Goal: Task Accomplishment & Management: Manage account settings

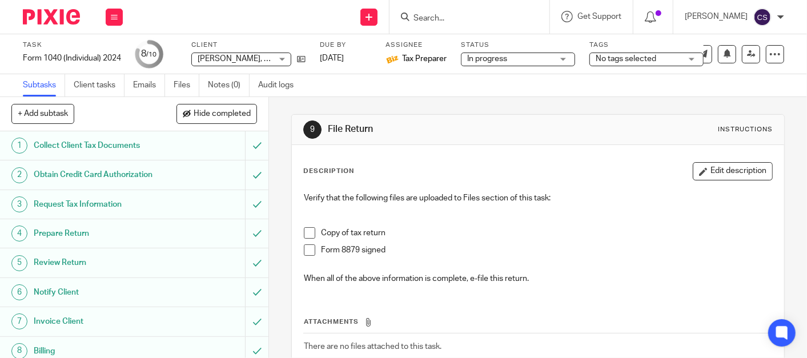
click at [458, 19] on input "Search" at bounding box center [463, 19] width 103 height 10
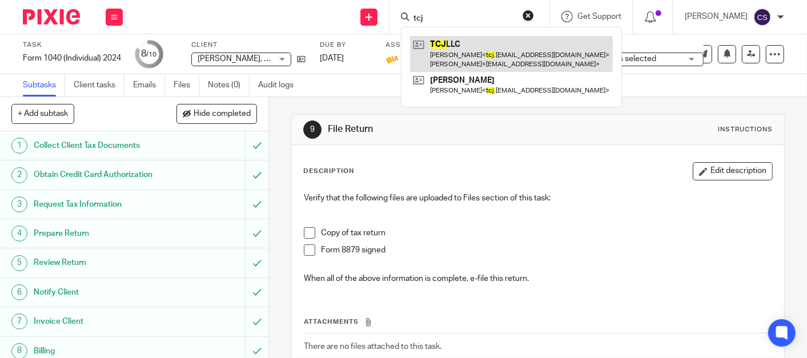
type input "tcj"
click at [467, 42] on link at bounding box center [511, 53] width 203 height 35
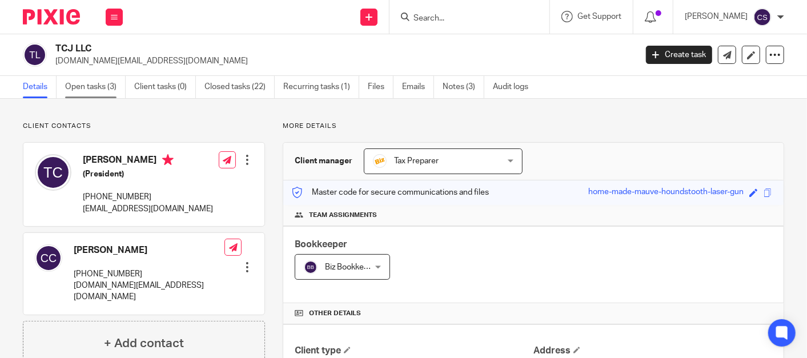
click at [75, 86] on link "Open tasks (3)" at bounding box center [95, 87] width 61 height 22
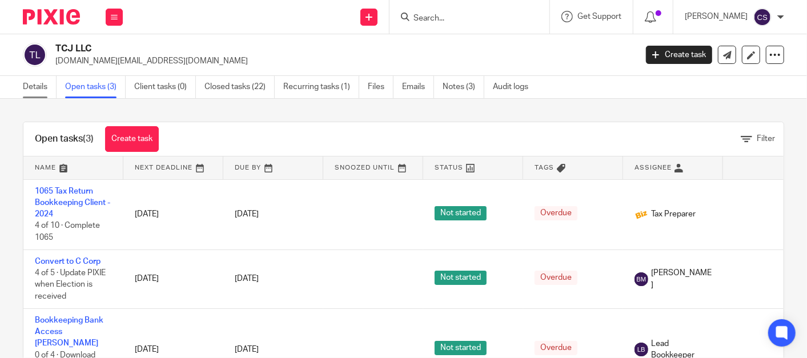
click at [23, 88] on link "Details" at bounding box center [40, 87] width 34 height 22
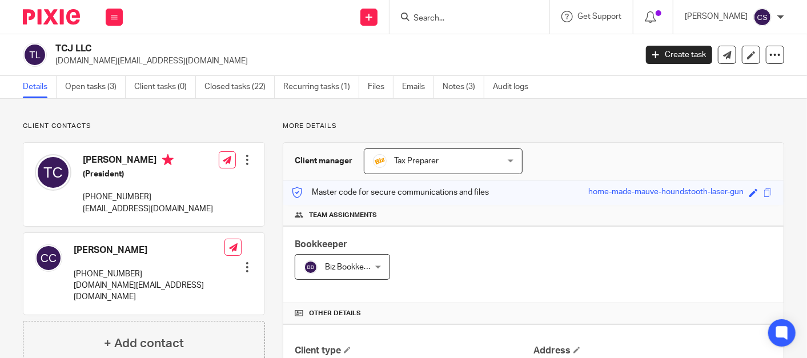
click at [440, 21] on input "Search" at bounding box center [463, 19] width 103 height 10
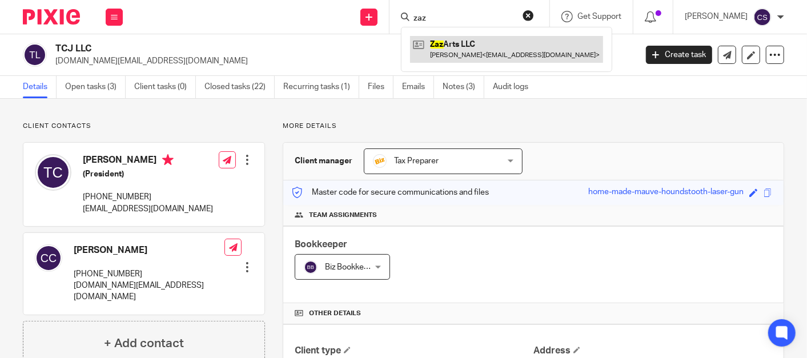
type input "zaz"
click at [457, 38] on link at bounding box center [506, 49] width 193 height 26
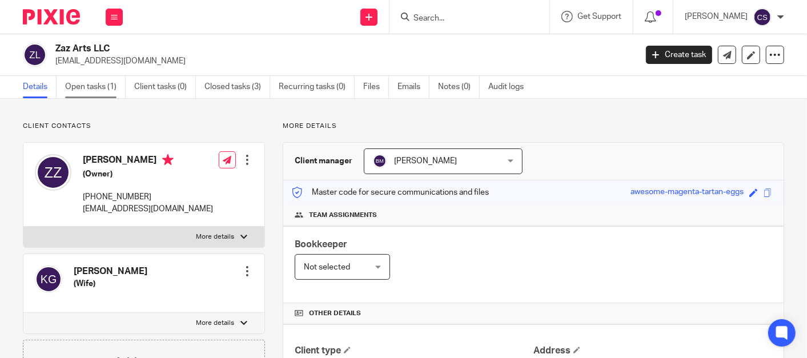
click at [74, 93] on link "Open tasks (1)" at bounding box center [95, 87] width 61 height 22
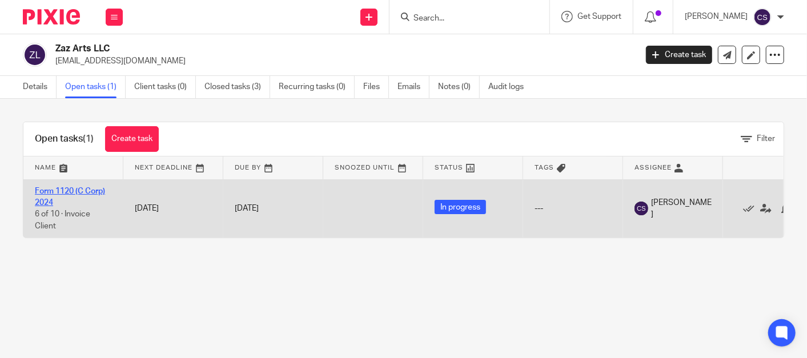
click at [49, 190] on link "Form 1120 (C Corp) 2024" at bounding box center [70, 196] width 70 height 19
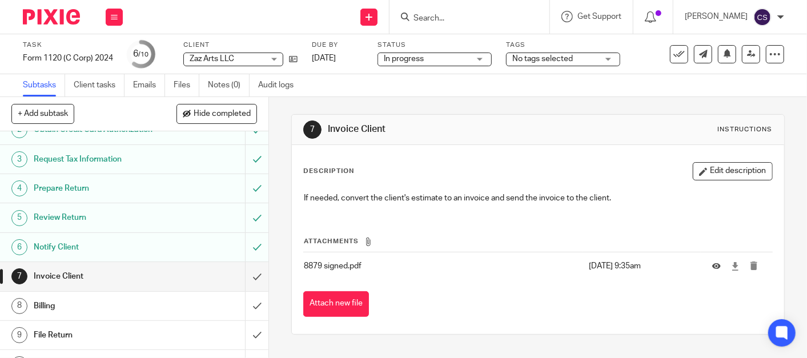
scroll to position [65, 0]
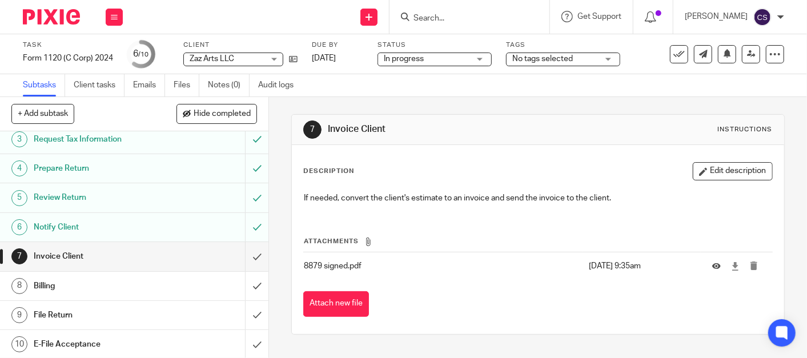
click at [99, 262] on h1 "Invoice Client" at bounding box center [101, 256] width 134 height 17
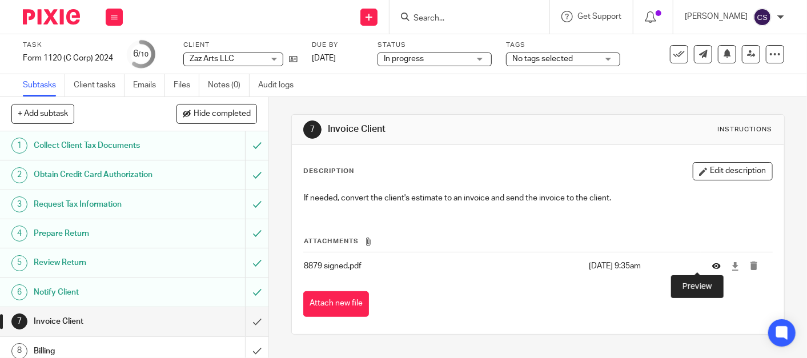
click at [712, 265] on icon at bounding box center [716, 266] width 9 height 9
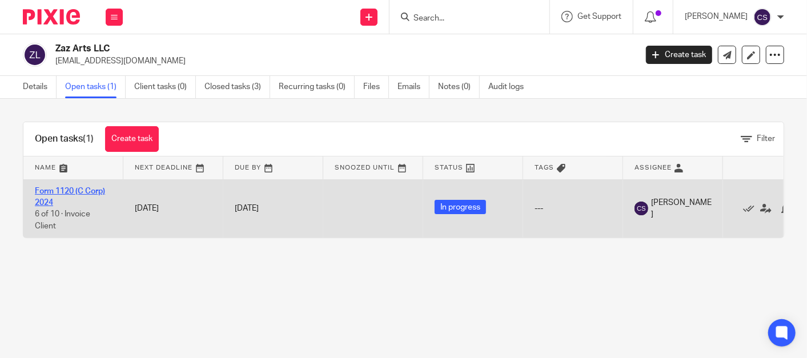
click at [42, 190] on link "Form 1120 (C Corp) 2024" at bounding box center [70, 196] width 70 height 19
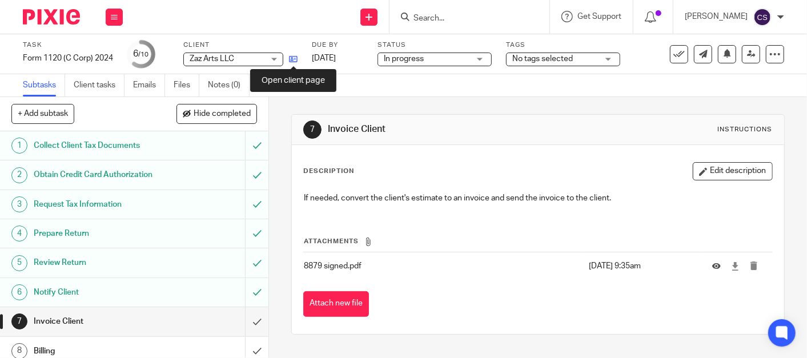
click at [295, 62] on icon at bounding box center [293, 59] width 9 height 9
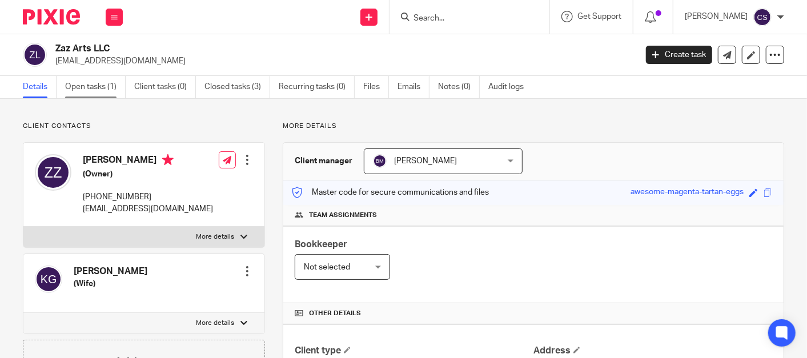
click at [72, 86] on link "Open tasks (1)" at bounding box center [95, 87] width 61 height 22
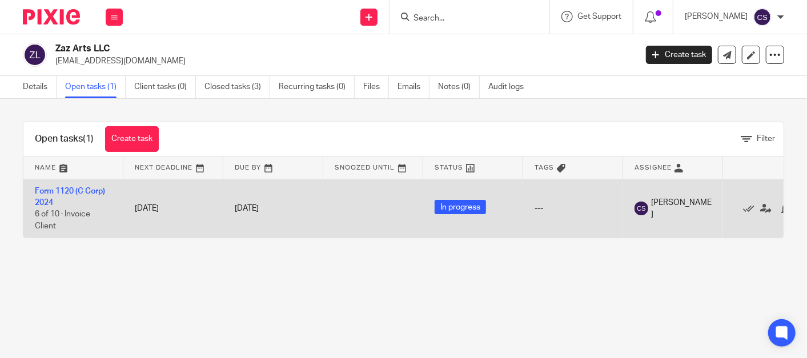
click at [61, 186] on td "Form 1120 (C Corp) 2024 6 of 10 · Invoice Client" at bounding box center [73, 208] width 100 height 58
click at [60, 192] on link "Form 1120 (C Corp) 2024" at bounding box center [70, 196] width 70 height 19
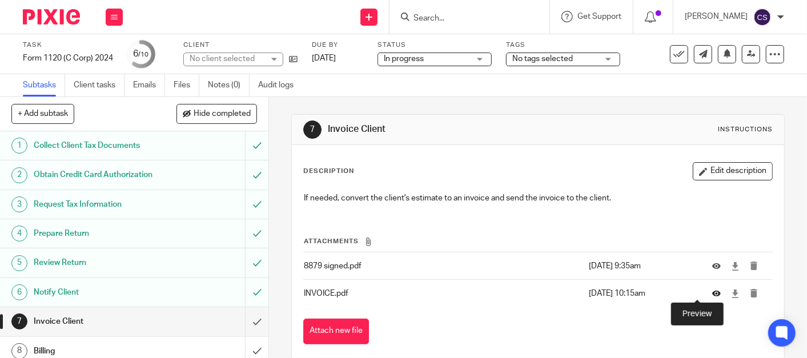
click at [712, 294] on icon at bounding box center [716, 294] width 9 height 9
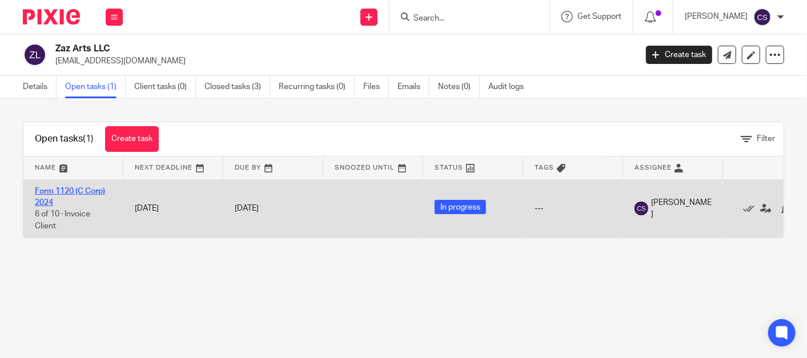
click at [44, 191] on link "Form 1120 (C Corp) 2024" at bounding box center [70, 196] width 70 height 19
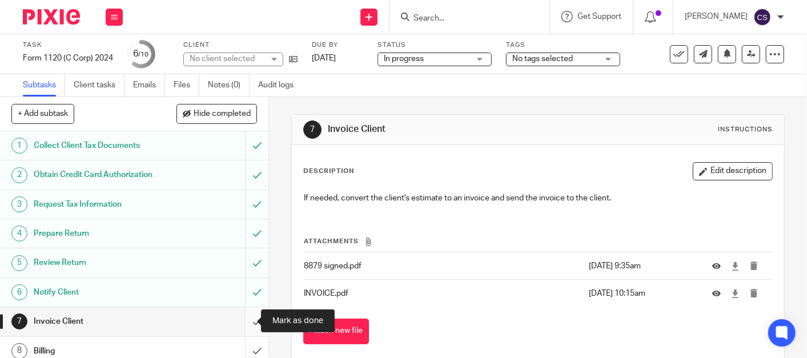
click at [241, 319] on input "submit" at bounding box center [134, 321] width 268 height 29
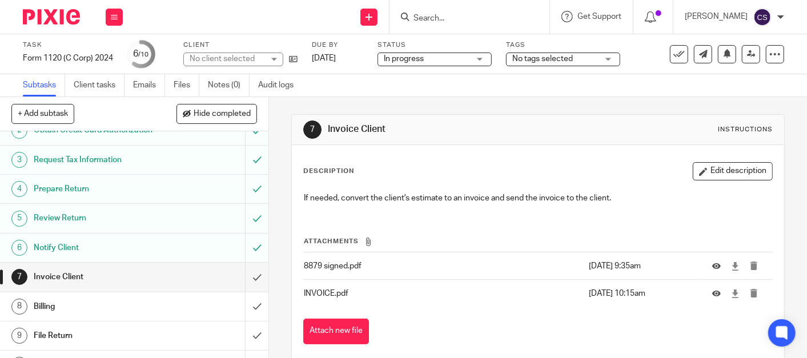
scroll to position [65, 0]
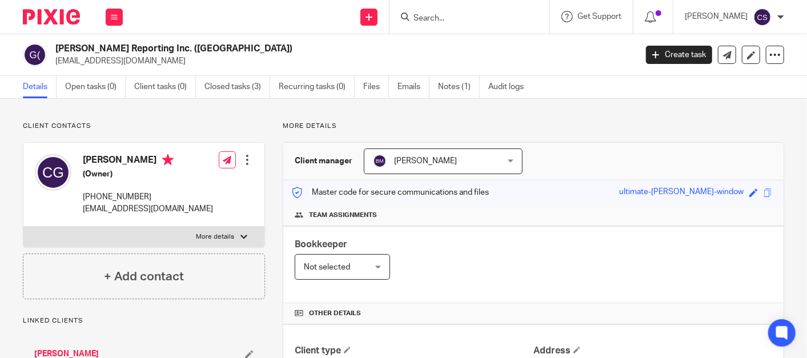
click at [427, 19] on input "Search" at bounding box center [463, 19] width 103 height 10
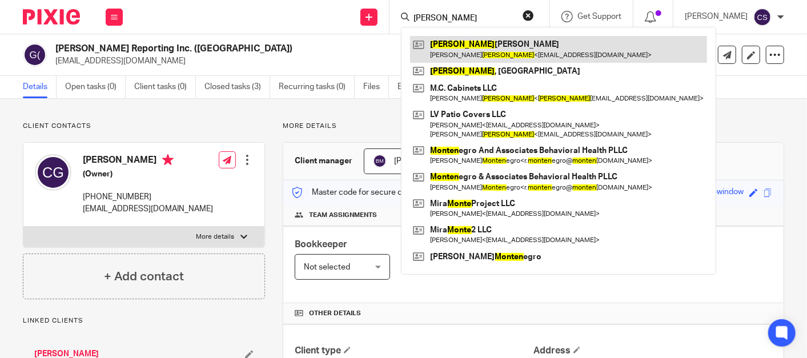
type input "[PERSON_NAME]"
click at [469, 44] on link at bounding box center [558, 49] width 297 height 26
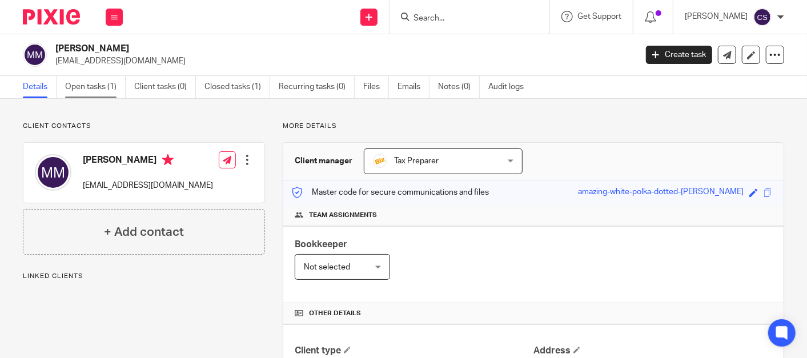
click at [86, 86] on link "Open tasks (1)" at bounding box center [95, 87] width 61 height 22
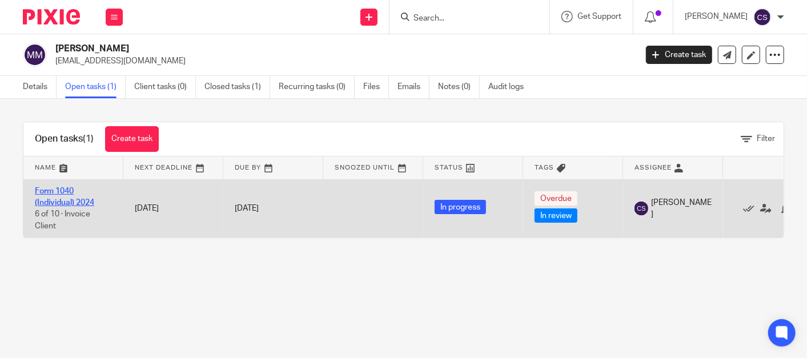
click at [44, 191] on link "Form 1040 (Individual) 2024" at bounding box center [64, 196] width 59 height 19
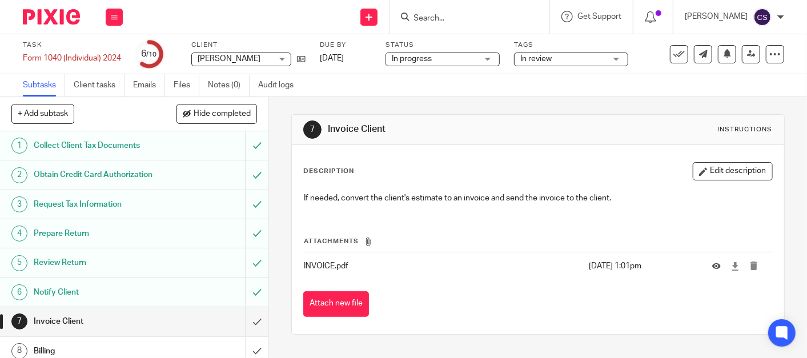
click at [71, 171] on h1 "Obtain Credit Card Authorization" at bounding box center [101, 174] width 134 height 17
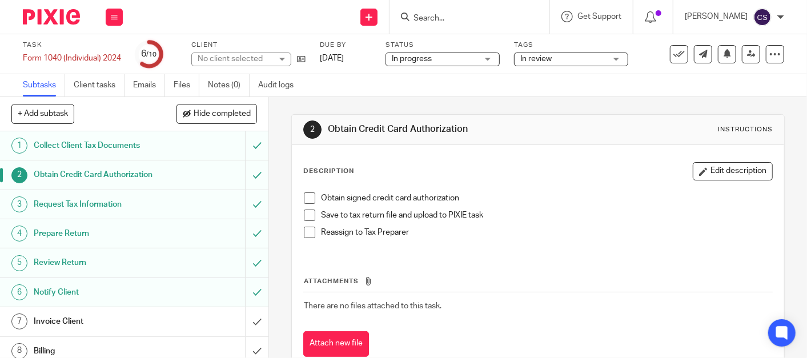
click at [90, 321] on h1 "Invoice Client" at bounding box center [101, 321] width 134 height 17
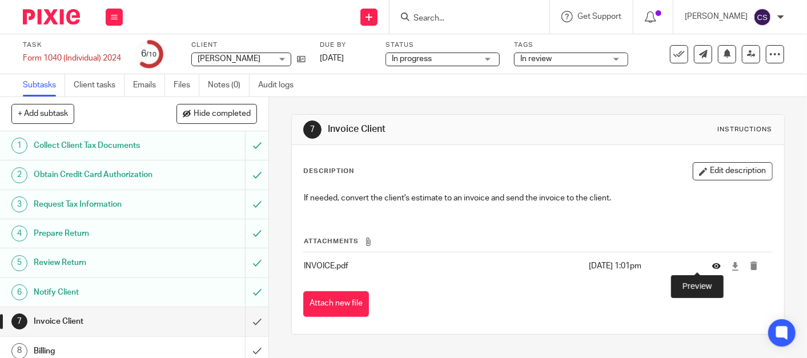
click at [712, 266] on icon at bounding box center [716, 266] width 9 height 9
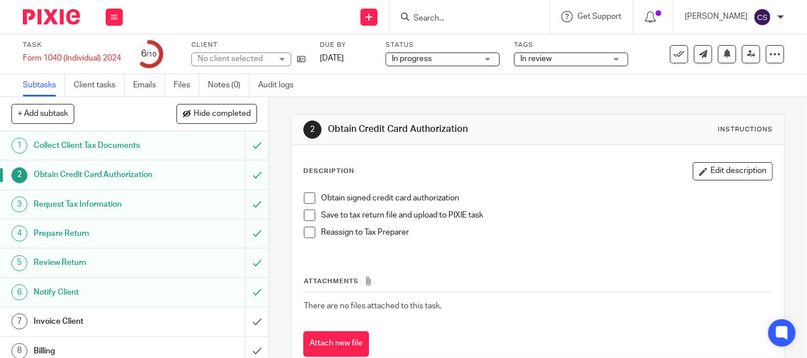
scroll to position [65, 0]
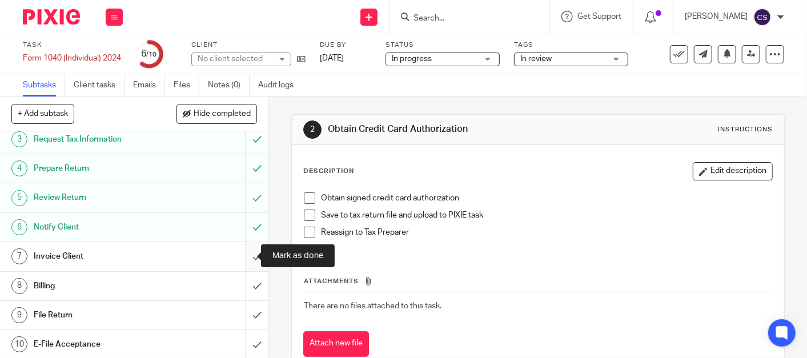
click at [244, 256] on input "submit" at bounding box center [134, 256] width 268 height 29
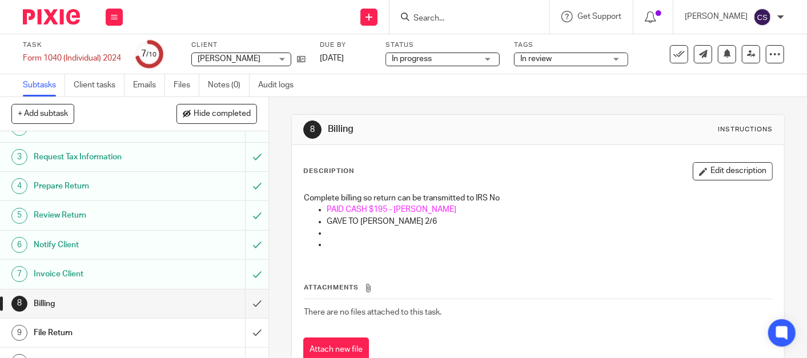
scroll to position [65, 0]
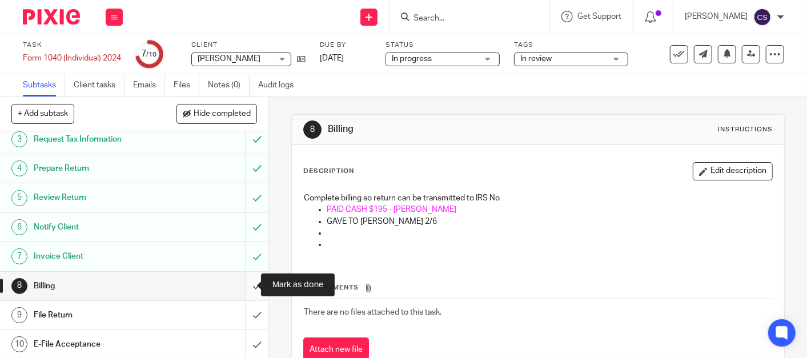
click at [243, 284] on input "submit" at bounding box center [134, 286] width 268 height 29
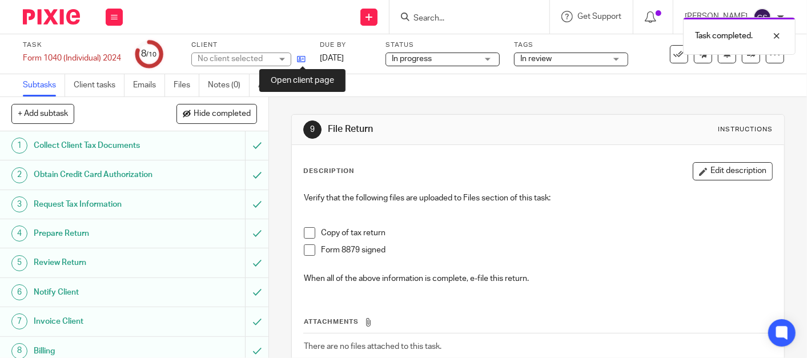
click at [300, 57] on icon at bounding box center [301, 59] width 9 height 9
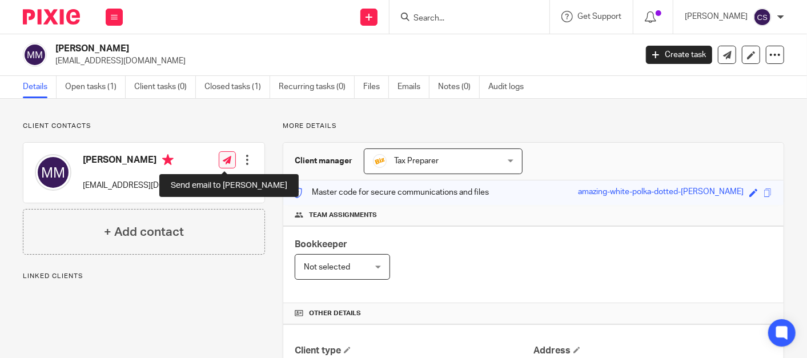
click at [223, 161] on icon at bounding box center [227, 160] width 9 height 9
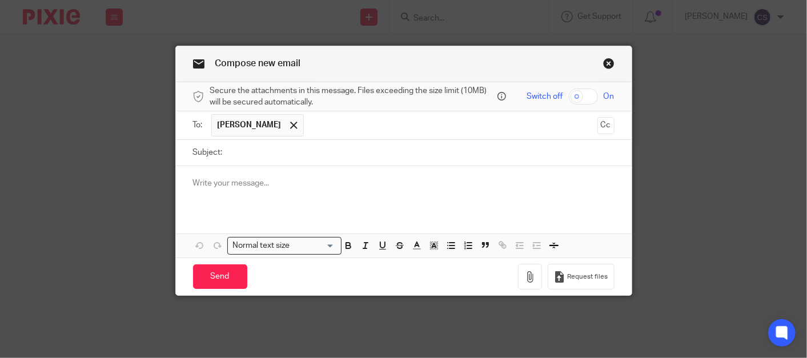
click at [606, 61] on link "Close this dialog window" at bounding box center [608, 65] width 11 height 15
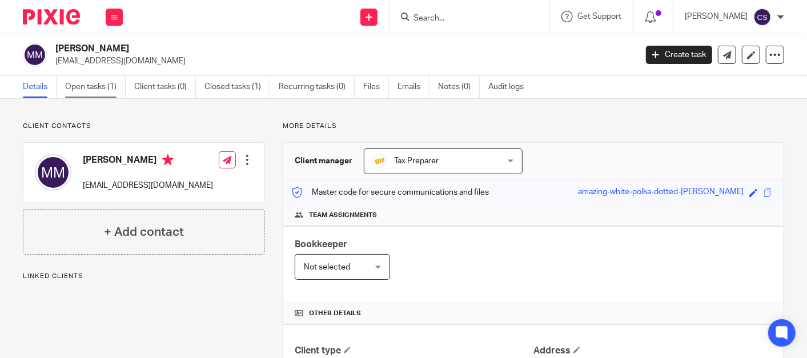
click at [87, 87] on link "Open tasks (1)" at bounding box center [95, 87] width 61 height 22
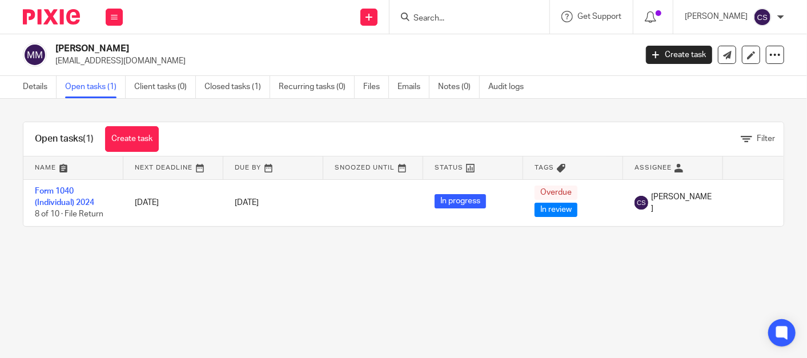
scroll to position [0, 58]
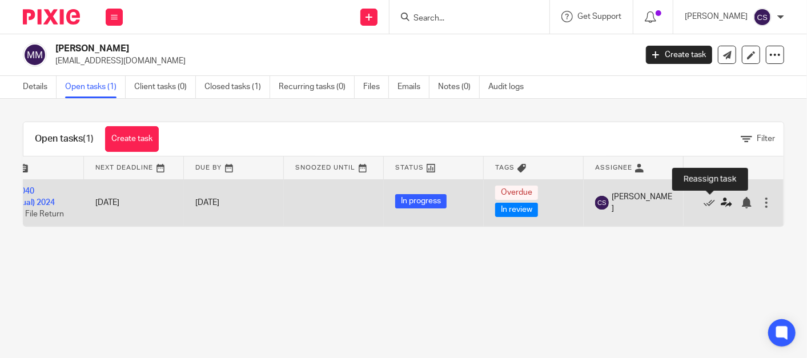
click at [721, 206] on icon at bounding box center [726, 202] width 11 height 11
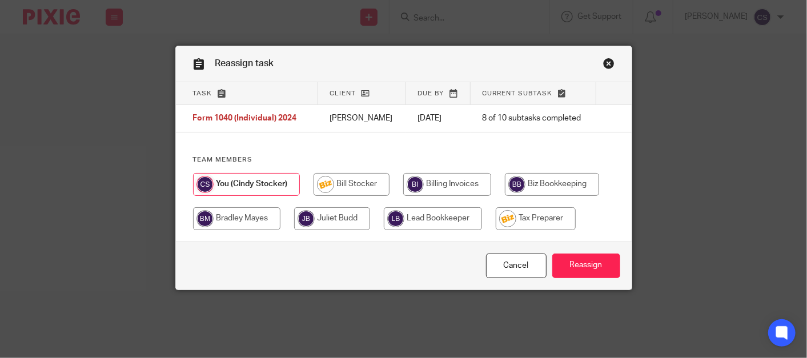
click at [538, 222] on input "radio" at bounding box center [536, 218] width 80 height 23
radio input "true"
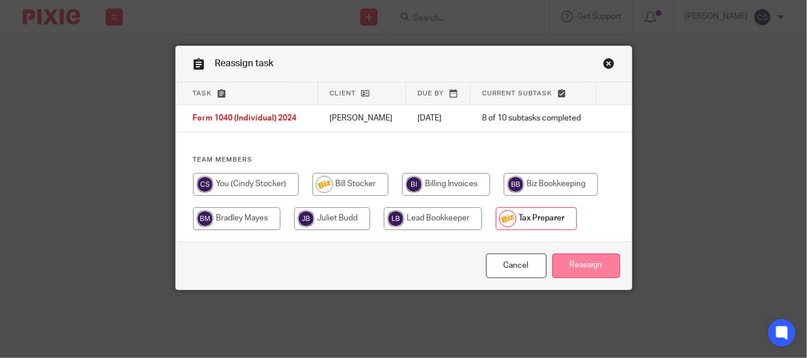
click at [564, 260] on input "Reassign" at bounding box center [586, 266] width 68 height 25
